Goal: Task Accomplishment & Management: Manage account settings

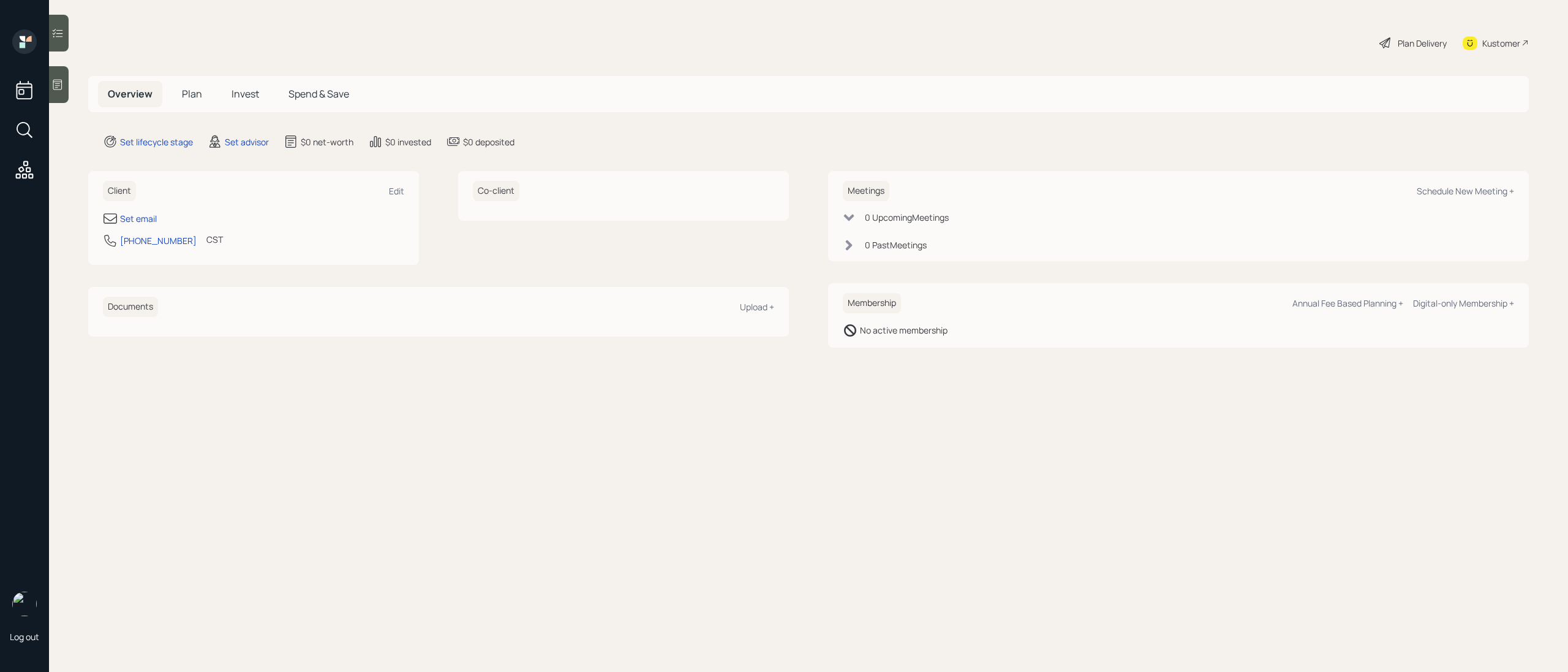
click at [67, 88] on div at bounding box center [58, 84] width 19 height 36
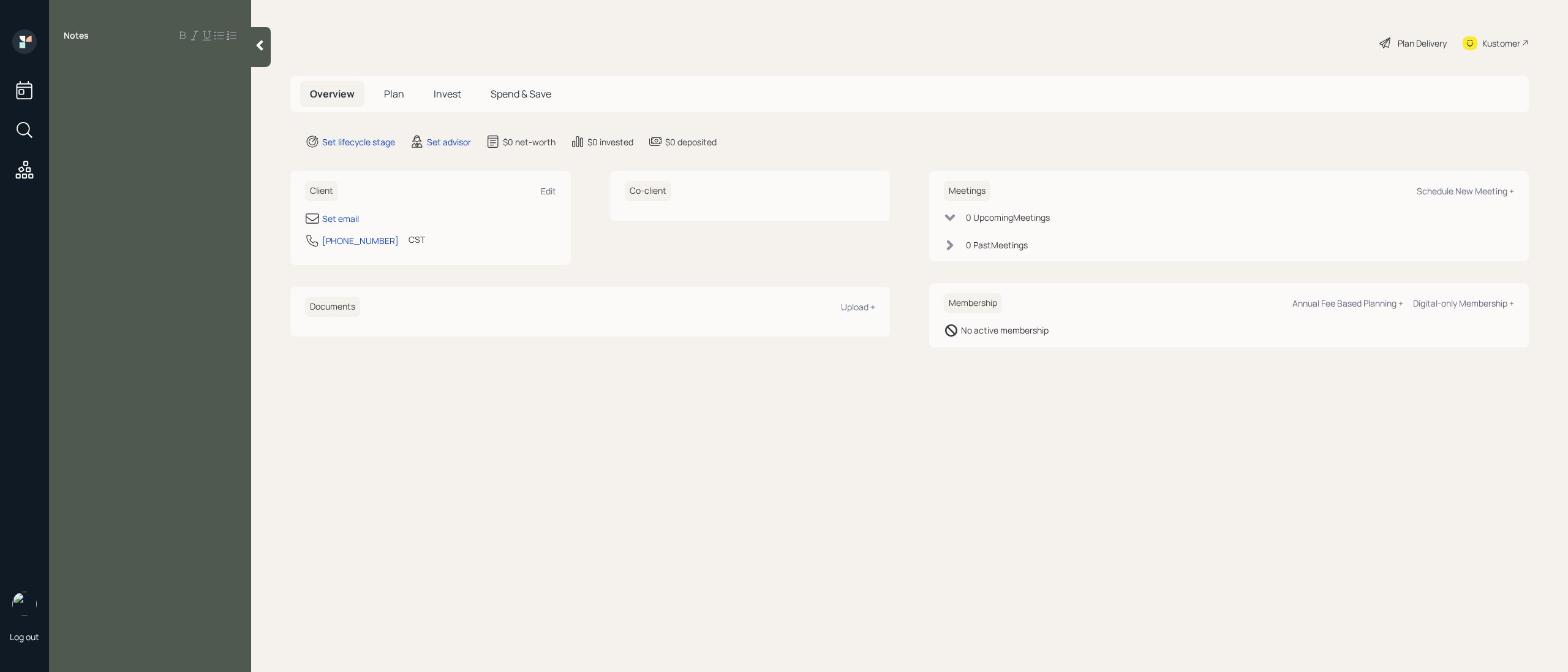
click at [103, 69] on div at bounding box center [149, 63] width 173 height 13
click at [74, 134] on span "ASsets" at bounding box center [79, 130] width 31 height 13
click at [123, 135] on div "Assets" at bounding box center [149, 130] width 173 height 13
drag, startPoint x: 185, startPoint y: 84, endPoint x: 60, endPoint y: 81, distance: 125.0
click at [60, 81] on div "saye gaubatz mgaubatz911@gmail.com Retired Assets" at bounding box center [149, 110] width 202 height 108
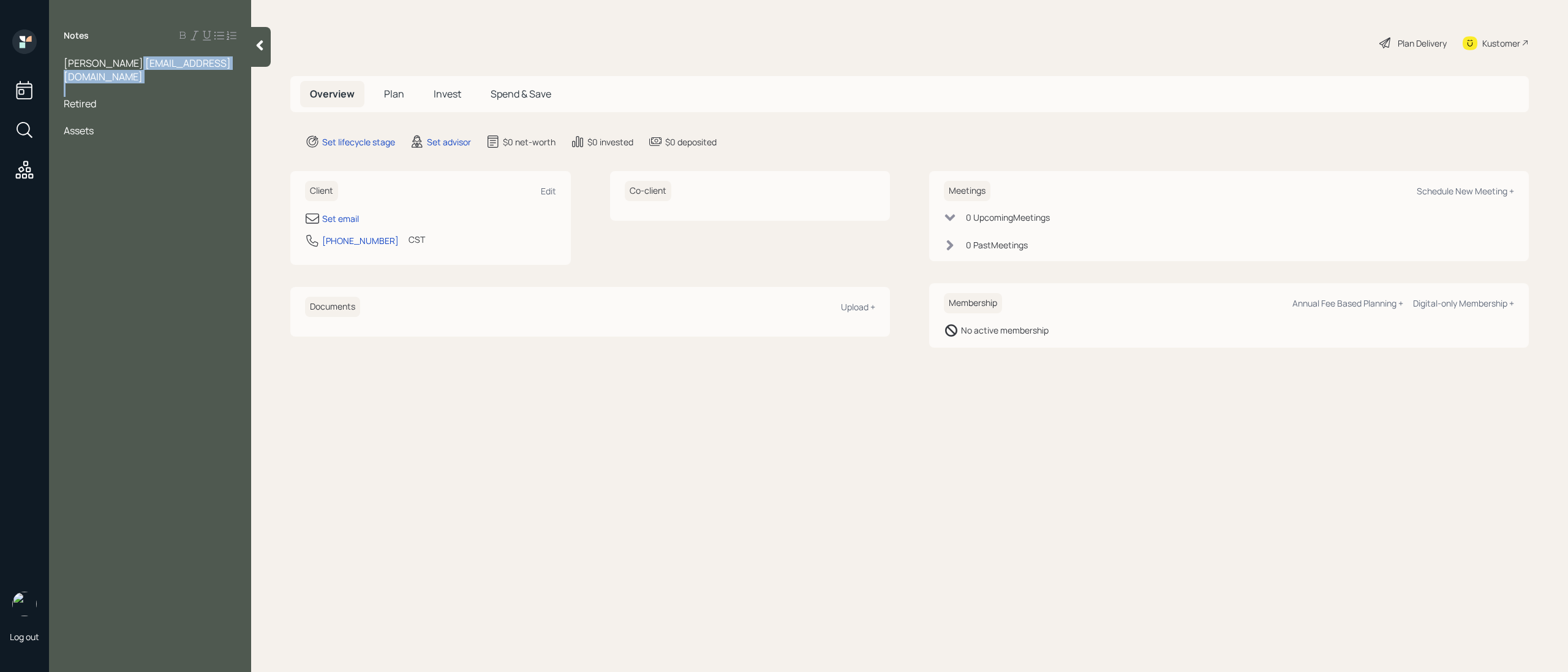
copy span "mgaubatz911@gmail.com"
click at [330, 215] on div "Set email" at bounding box center [340, 218] width 36 height 13
select select "America/Chicago"
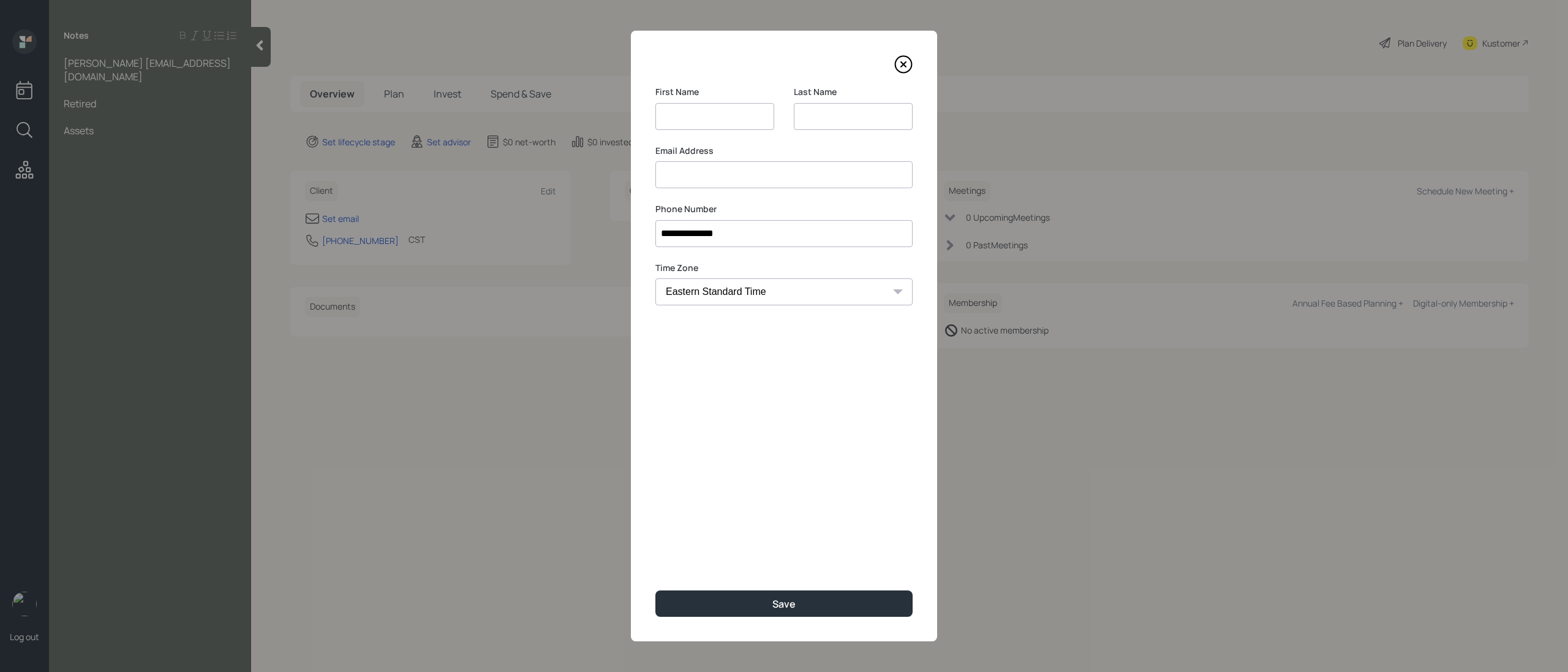
click at [700, 178] on input at bounding box center [784, 174] width 257 height 27
paste input "mgaubatz911@gmail.com"
type input "mgaubatz911@gmail.com"
click at [677, 107] on input at bounding box center [715, 116] width 119 height 27
type input "Saye"
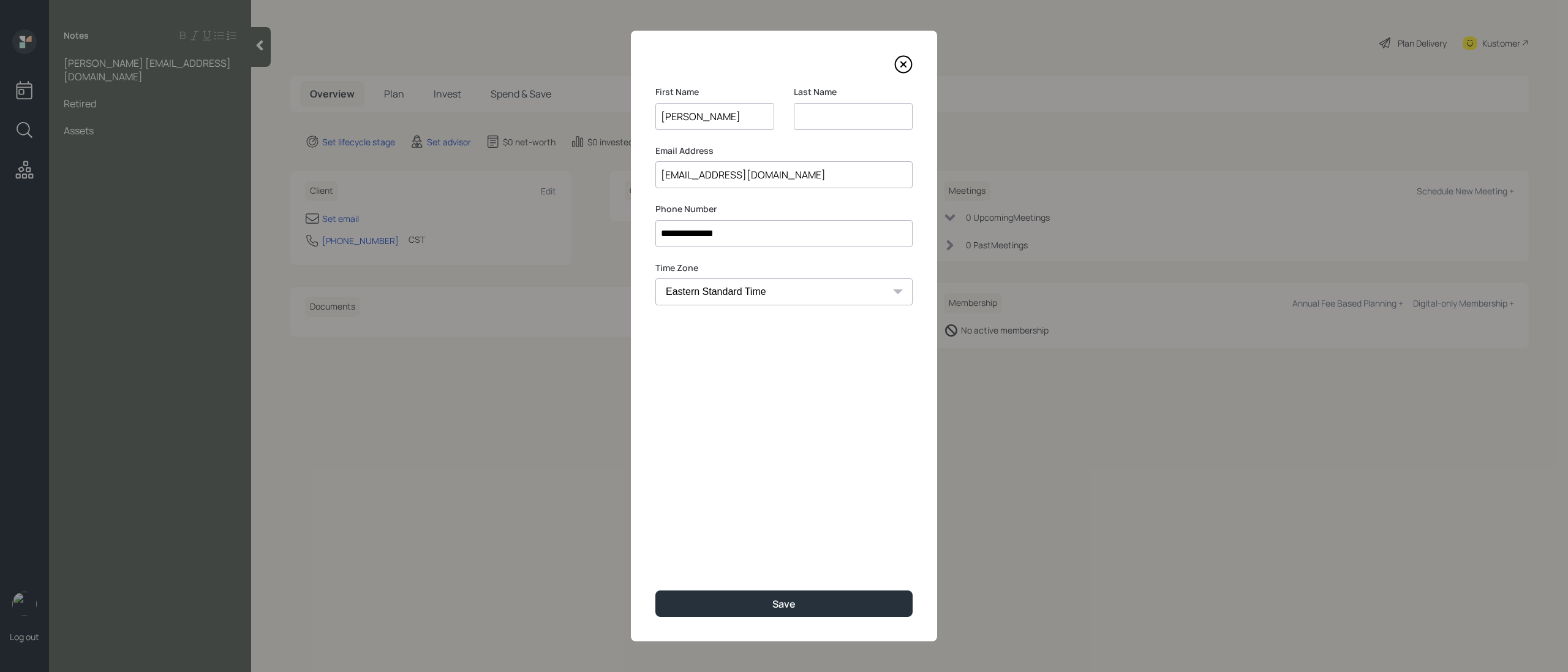
click at [806, 108] on input at bounding box center [854, 116] width 119 height 27
type input "gaubatz"
click at [832, 602] on button "Save" at bounding box center [784, 603] width 257 height 26
